Goal: Transaction & Acquisition: Purchase product/service

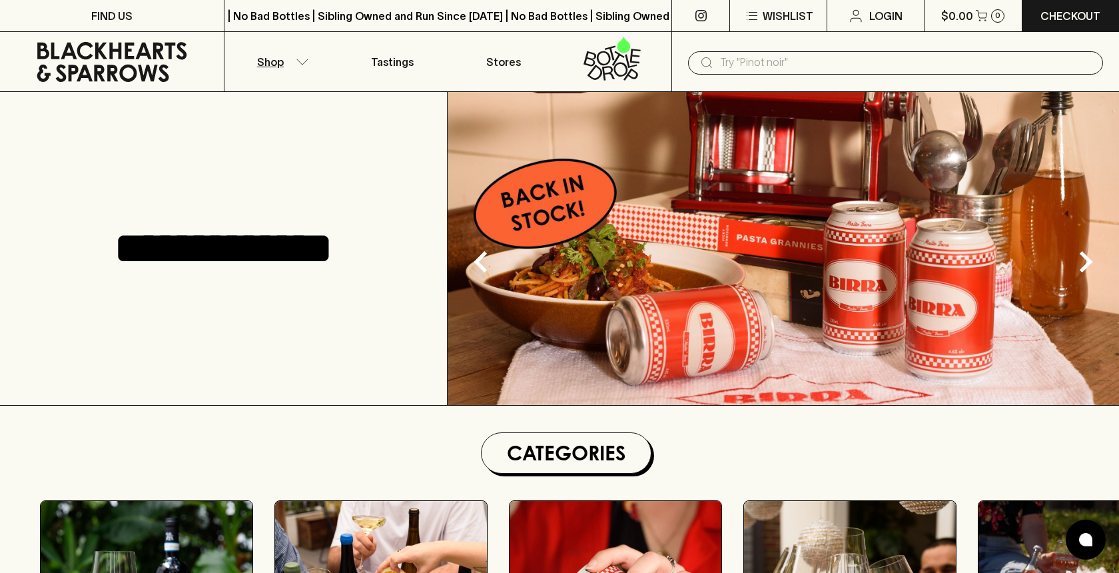
click at [302, 66] on button "Shop" at bounding box center [280, 61] width 112 height 59
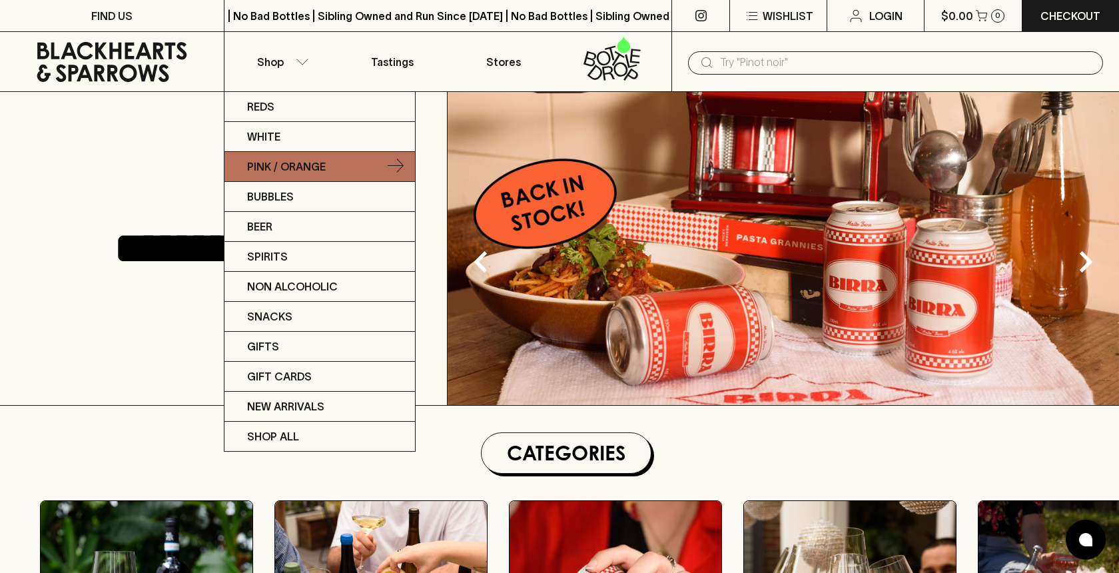
click at [286, 165] on p "Pink / Orange" at bounding box center [286, 167] width 79 height 16
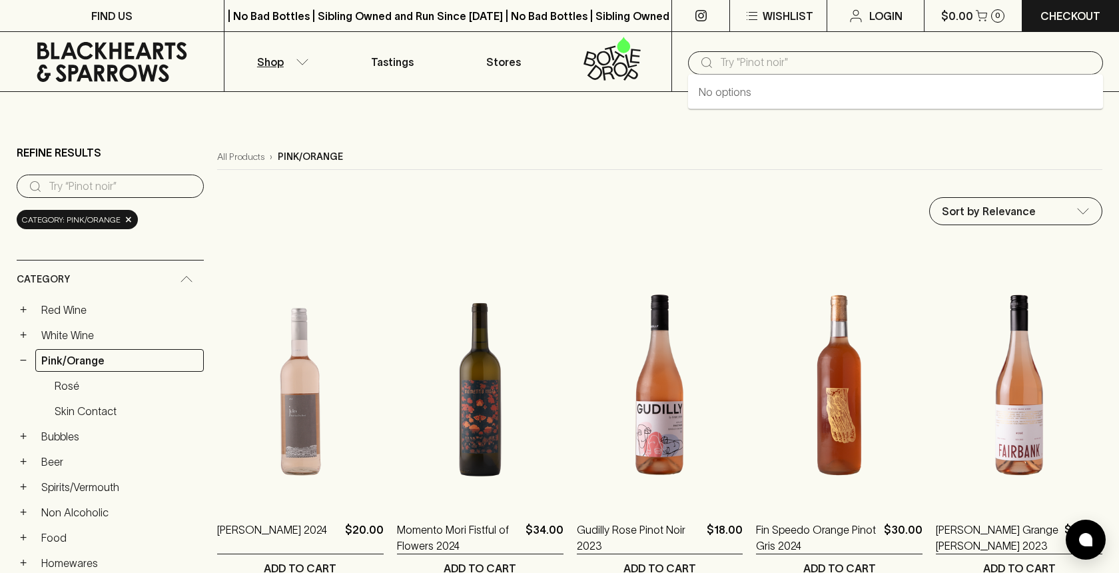
click at [795, 70] on input "text" at bounding box center [906, 62] width 372 height 21
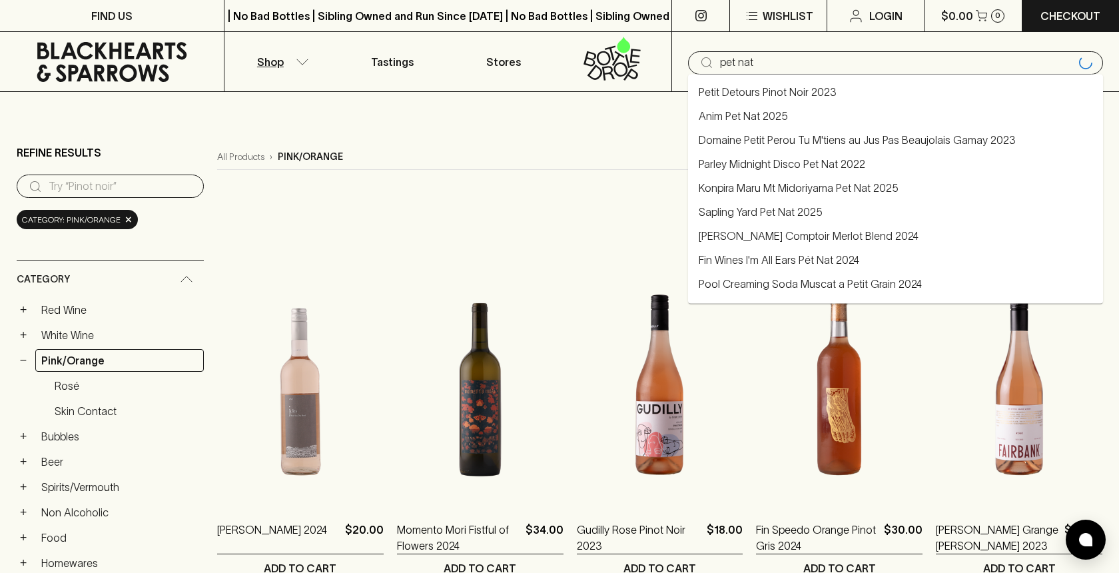
type input "pet nat"
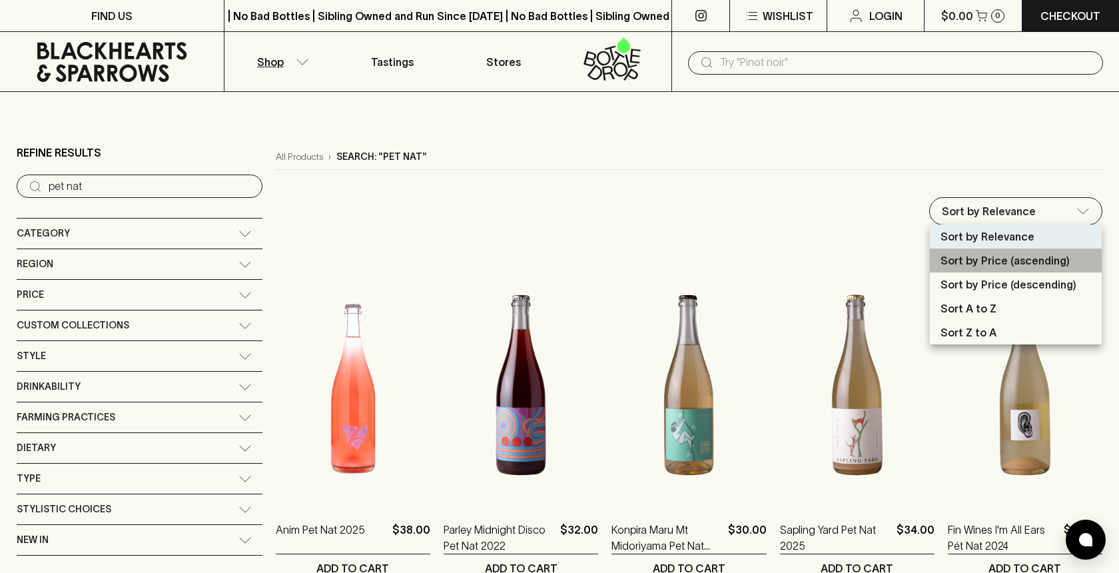
click at [1047, 268] on p "Sort by Price (ascending)" at bounding box center [1004, 260] width 129 height 16
type input "price:asc"
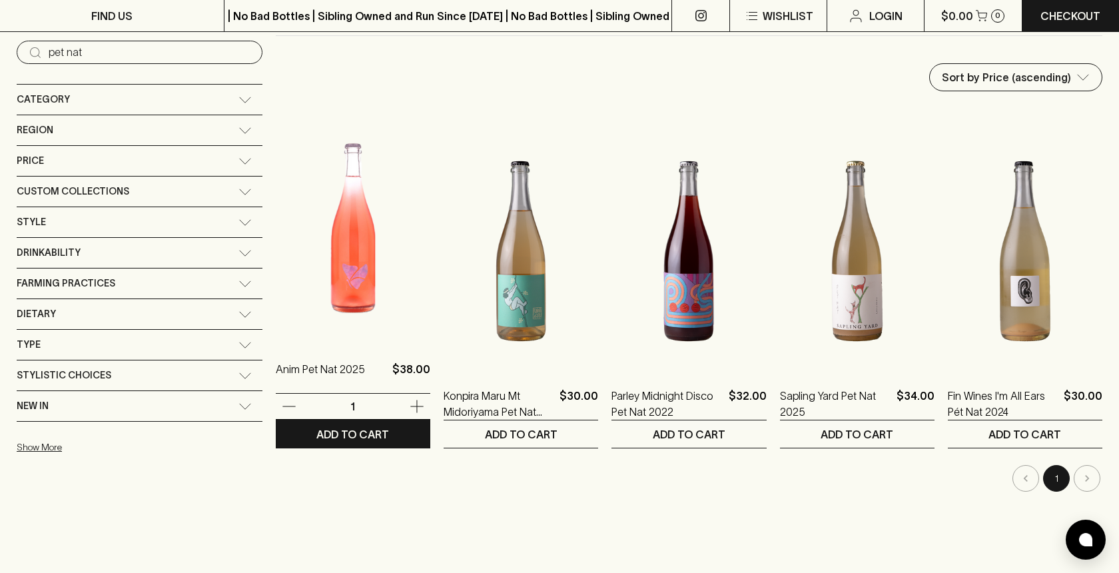
scroll to position [131, 0]
